Goal: Information Seeking & Learning: Check status

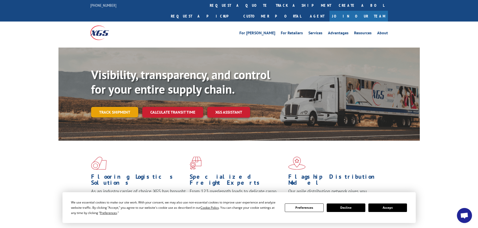
click at [119, 107] on link "Track shipment" at bounding box center [114, 112] width 47 height 11
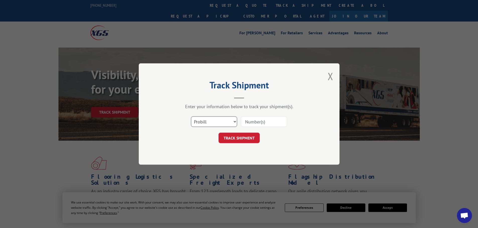
click at [234, 121] on select "Select category... Probill BOL PO" at bounding box center [214, 122] width 46 height 11
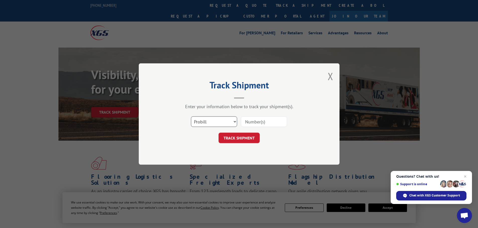
select select "po"
click at [191, 117] on select "Select category... Probill BOL PO" at bounding box center [214, 122] width 46 height 11
click at [260, 124] on input at bounding box center [264, 122] width 46 height 11
paste input "17521282"
type input "17521282"
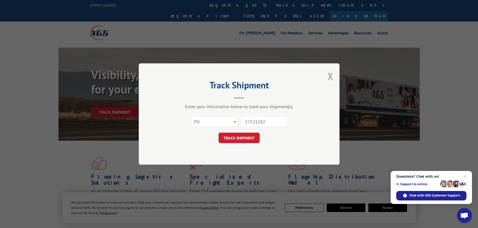
click button "TRACK SHIPMENT" at bounding box center [238, 138] width 41 height 11
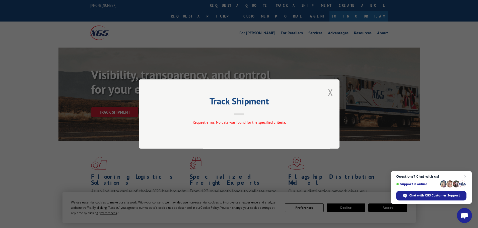
click at [330, 91] on button "Close modal" at bounding box center [330, 92] width 6 height 13
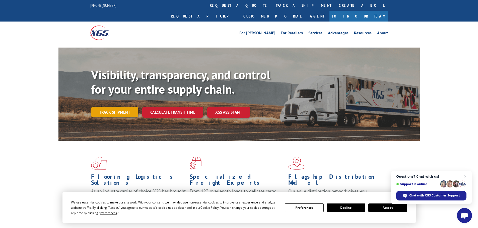
click at [102, 107] on link "Track shipment" at bounding box center [114, 112] width 47 height 11
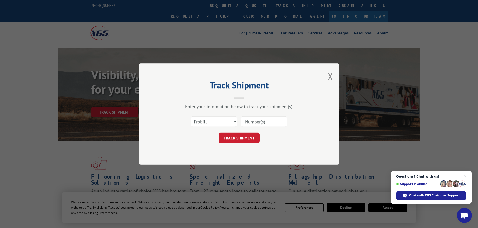
click at [277, 121] on input at bounding box center [264, 122] width 46 height 11
paste input "17521282"
type input "17521282"
click at [231, 140] on button "TRACK SHIPMENT" at bounding box center [238, 138] width 41 height 11
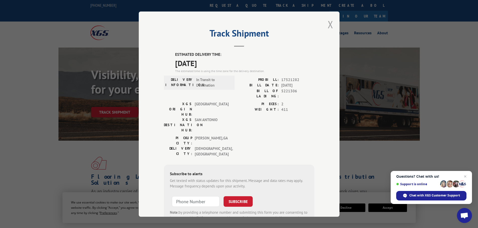
click at [327, 24] on button "Close modal" at bounding box center [330, 24] width 6 height 13
